Goal: Communication & Community: Answer question/provide support

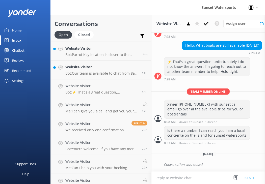
scroll to position [71, 0]
click at [79, 55] on p "Bot: [GEOGRAPHIC_DATA] location is closer to the cruise ships and the [GEOGRAPH…" at bounding box center [102, 55] width 74 height 5
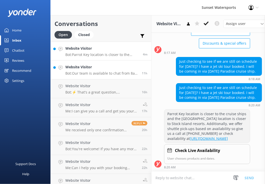
scroll to position [80, 0]
click at [79, 71] on p "Bot: Our team is available to chat from 8am to 8pm. You can also give us a call…" at bounding box center [101, 73] width 73 height 5
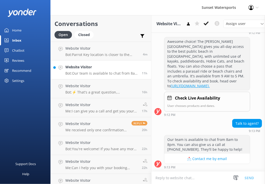
scroll to position [128, 0]
click at [101, 52] on div "Website Visitor Bot: Parrot Key location is closer to the cruise ships and the …" at bounding box center [102, 51] width 74 height 11
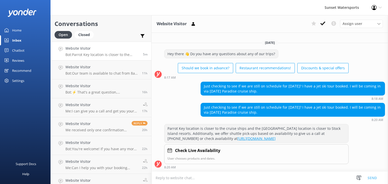
scroll to position [1, 0]
click at [90, 69] on h4 "Website Visitor" at bounding box center [101, 67] width 73 height 6
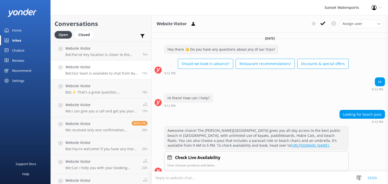
scroll to position [60, 0]
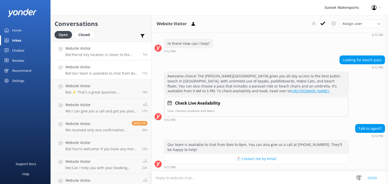
click at [87, 55] on p "Bot: [GEOGRAPHIC_DATA] location is closer to the cruise ships and the [GEOGRAPH…" at bounding box center [102, 55] width 74 height 5
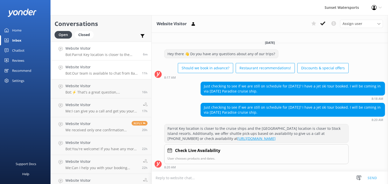
click at [103, 68] on h4 "Website Visitor" at bounding box center [101, 67] width 73 height 6
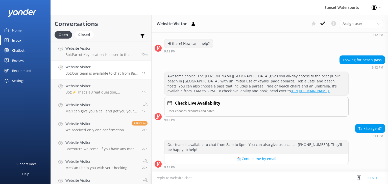
click at [133, 6] on div "Sunset Watersports Profile Settings Logout" at bounding box center [194, 7] width 388 height 15
click at [130, 10] on div "Sunset Watersports Profile Settings Logout" at bounding box center [194, 7] width 388 height 15
click at [178, 6] on div "Sunset Watersports Profile Settings Logout" at bounding box center [194, 7] width 388 height 15
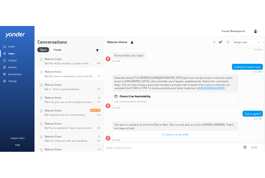
scroll to position [128, 0]
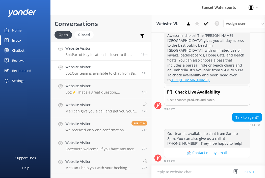
click at [93, 51] on h4 "Website Visitor" at bounding box center [101, 49] width 72 height 6
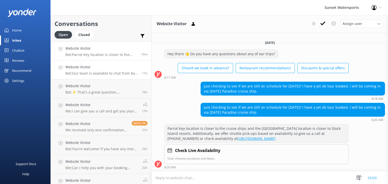
click at [95, 72] on p "Bot: Our team is available to chat from 8am to 8pm. You can also give us a call…" at bounding box center [101, 73] width 73 height 5
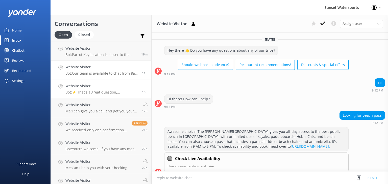
click at [89, 93] on p "Bot: ⚡ That's a great question, unfortunately I do not know the answer. I'm goi…" at bounding box center [101, 92] width 73 height 5
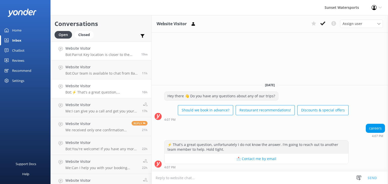
click at [91, 49] on h4 "Website Visitor" at bounding box center [101, 49] width 72 height 6
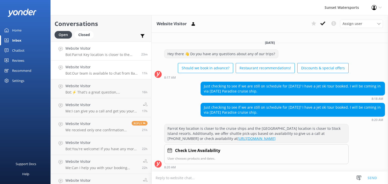
click at [90, 68] on h4 "Website Visitor" at bounding box center [101, 67] width 73 height 6
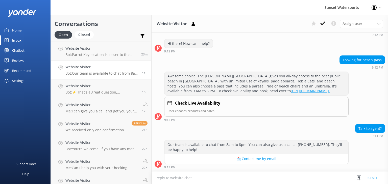
scroll to position [60, 0]
click at [86, 52] on div "Website Visitor Bot: Parrot Key location is closer to the cruise ships and the …" at bounding box center [102, 51] width 75 height 11
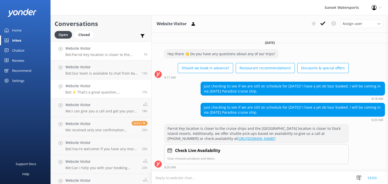
scroll to position [1, 0]
